Goal: Task Accomplishment & Management: Complete application form

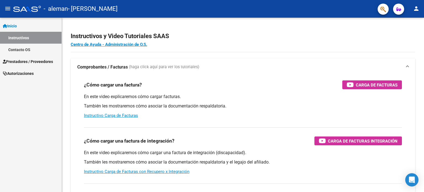
click at [38, 60] on span "Prestadores / Proveedores" at bounding box center [28, 62] width 50 height 6
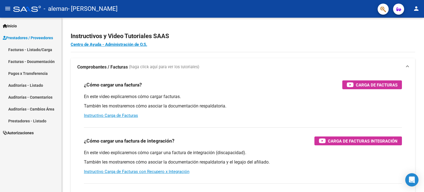
click at [37, 49] on link "Facturas - Listado/Carga" at bounding box center [31, 50] width 62 height 12
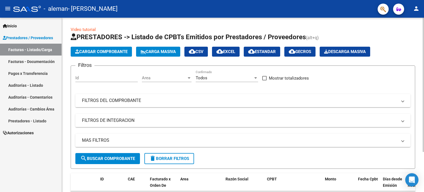
click at [115, 53] on span "Cargar Comprobante" at bounding box center [101, 51] width 52 height 5
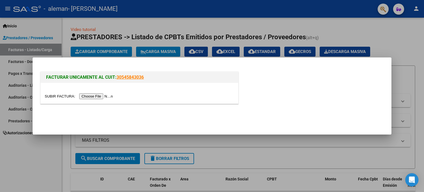
click at [95, 96] on input "file" at bounding box center [80, 96] width 70 height 6
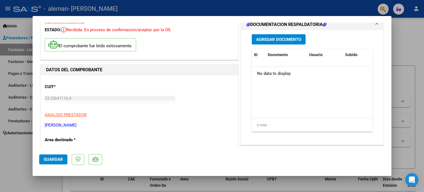
scroll to position [28, 0]
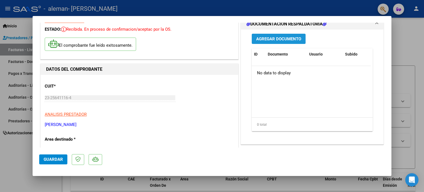
click at [259, 39] on span "Agregar Documento" at bounding box center [278, 38] width 45 height 5
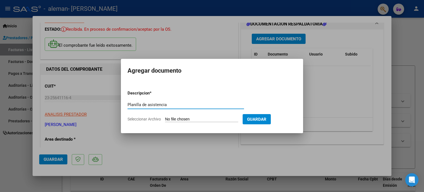
type input "Planilla de asistencia"
click at [174, 118] on input "Seleccionar Archivo" at bounding box center [201, 119] width 73 height 5
type input "C:\fakepath\CamScanner [DATE] 14.10.pdf"
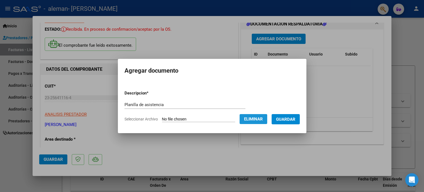
click at [249, 118] on span "Eliminar" at bounding box center [253, 119] width 19 height 5
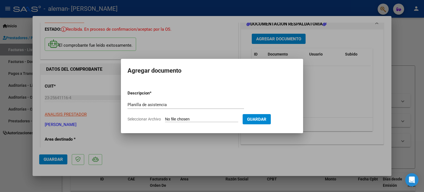
click at [189, 117] on input "Seleccionar Archivo" at bounding box center [201, 119] width 73 height 5
type input "C:\fakepath\CamScanner [DATE] 14.09(3).pdf"
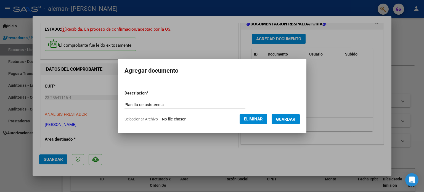
click at [286, 120] on span "Guardar" at bounding box center [285, 119] width 19 height 5
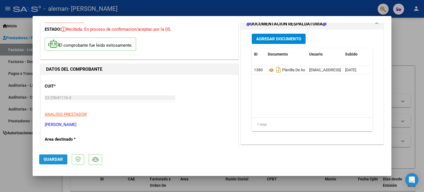
click at [51, 160] on span "Guardar" at bounding box center [53, 159] width 19 height 5
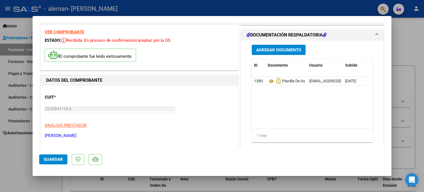
scroll to position [0, 0]
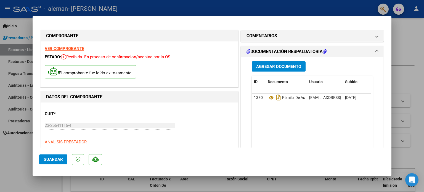
click at [21, 148] on div at bounding box center [212, 96] width 424 height 192
type input "$ 0,00"
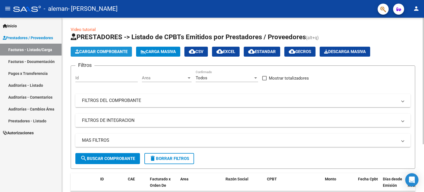
click at [97, 52] on span "Cargar Comprobante" at bounding box center [101, 51] width 52 height 5
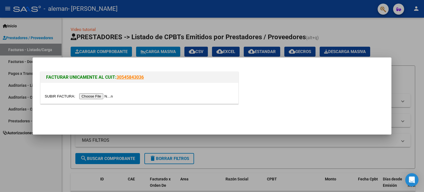
click at [100, 97] on input "file" at bounding box center [80, 96] width 70 height 6
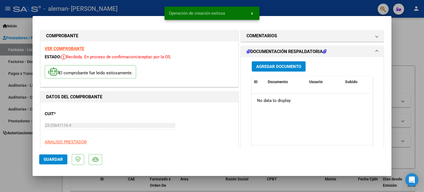
click at [283, 66] on span "Agregar Documento" at bounding box center [278, 66] width 45 height 5
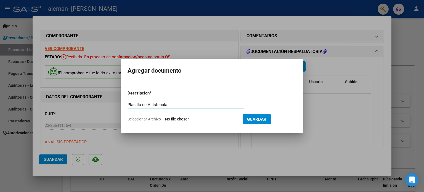
type input "Planilla de Asistencia"
click at [178, 118] on input "Seleccionar Archivo" at bounding box center [201, 119] width 73 height 5
type input "C:\fakepath\CamScanner [DATE] 14.09(4).pdf"
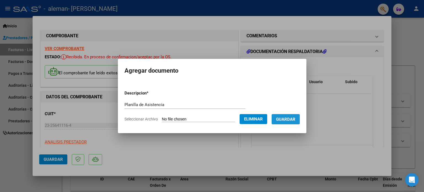
click at [281, 117] on span "Guardar" at bounding box center [285, 119] width 19 height 5
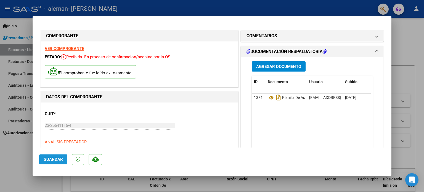
click at [54, 159] on span "Guardar" at bounding box center [53, 159] width 19 height 5
click at [2, 156] on div at bounding box center [212, 96] width 424 height 192
type input "$ 0,00"
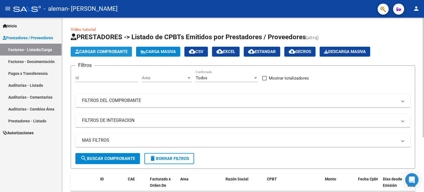
click at [88, 51] on span "Cargar Comprobante" at bounding box center [101, 51] width 52 height 5
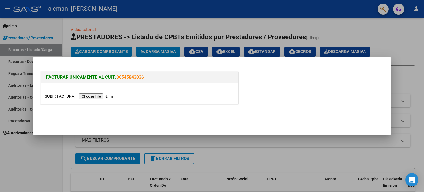
click at [104, 96] on input "file" at bounding box center [80, 96] width 70 height 6
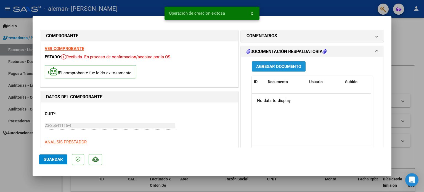
click at [283, 64] on span "Agregar Documento" at bounding box center [278, 66] width 45 height 5
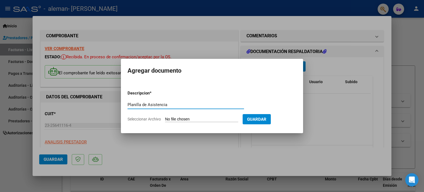
type input "Planilla de Asistencia"
click at [198, 120] on input "Seleccionar Archivo" at bounding box center [201, 119] width 73 height 5
type input "C:\fakepath\CamScanner [DATE] 14.10.pdf"
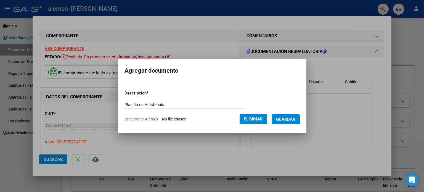
click at [287, 118] on span "Guardar" at bounding box center [285, 119] width 19 height 5
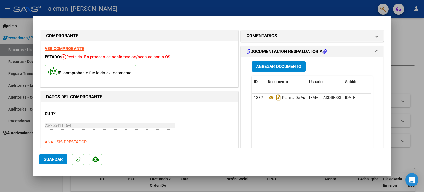
click at [21, 147] on div at bounding box center [212, 96] width 424 height 192
type input "$ 0,00"
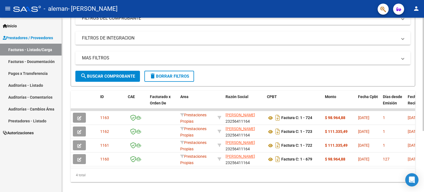
scroll to position [93, 0]
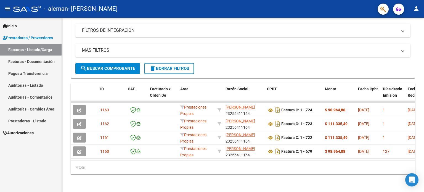
drag, startPoint x: 94, startPoint y: 164, endPoint x: 44, endPoint y: 152, distance: 51.7
click at [44, 152] on div "Inicio Instructivos Contacto OS Prestadores / Proveedores Facturas - Listado/Ca…" at bounding box center [31, 105] width 62 height 174
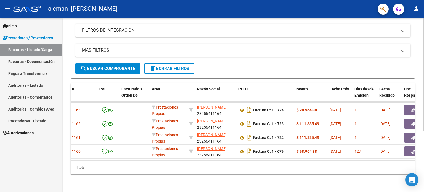
scroll to position [0, 29]
